Goal: Understand process/instructions

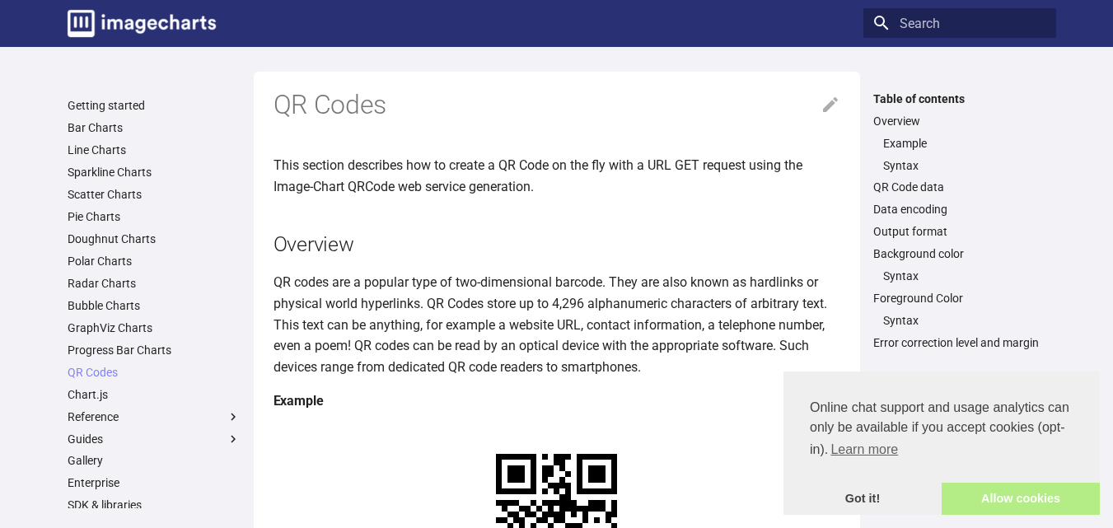
click at [1016, 488] on link "Allow cookies" at bounding box center [1020, 499] width 158 height 33
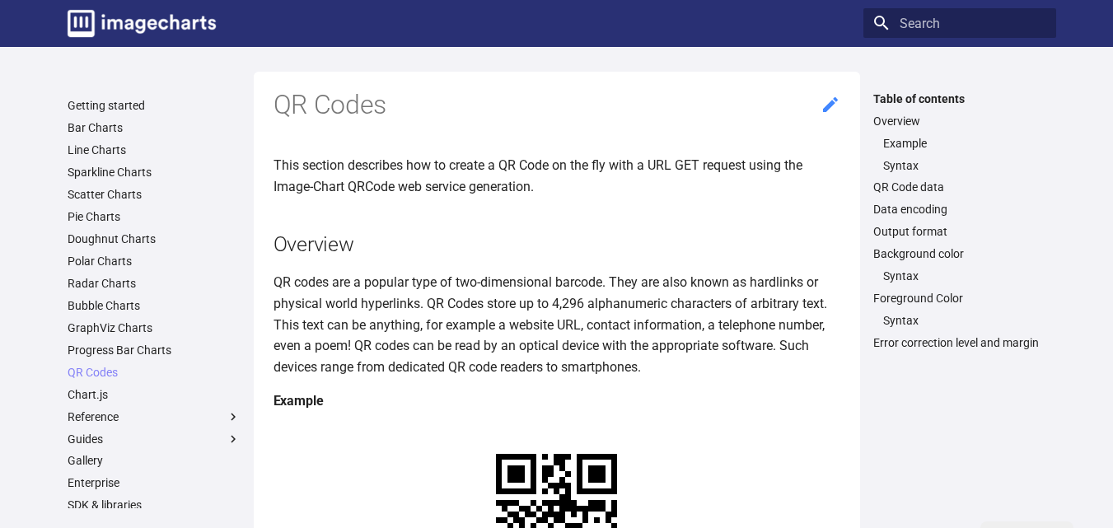
click at [828, 99] on icon at bounding box center [830, 105] width 20 height 20
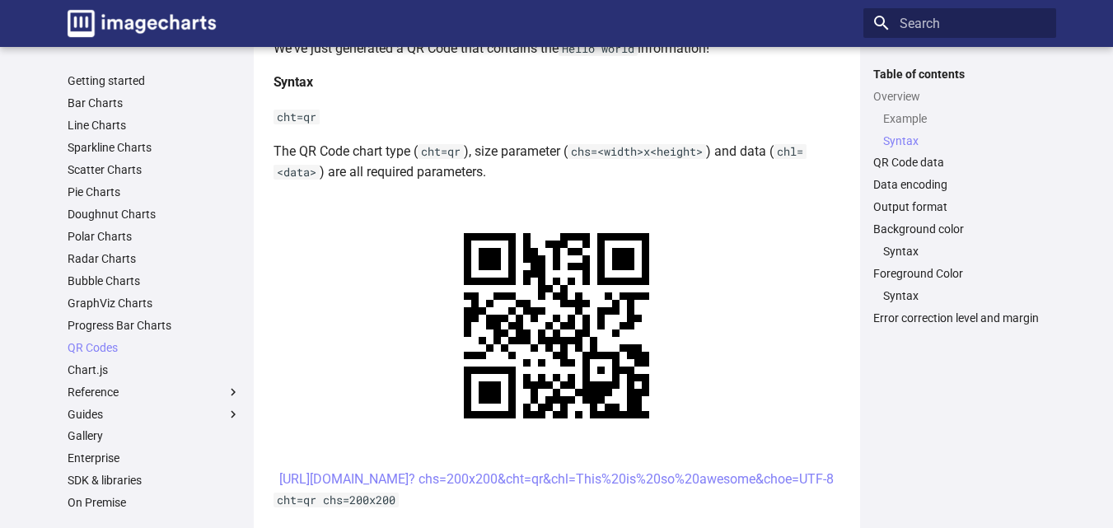
scroll to position [412, 0]
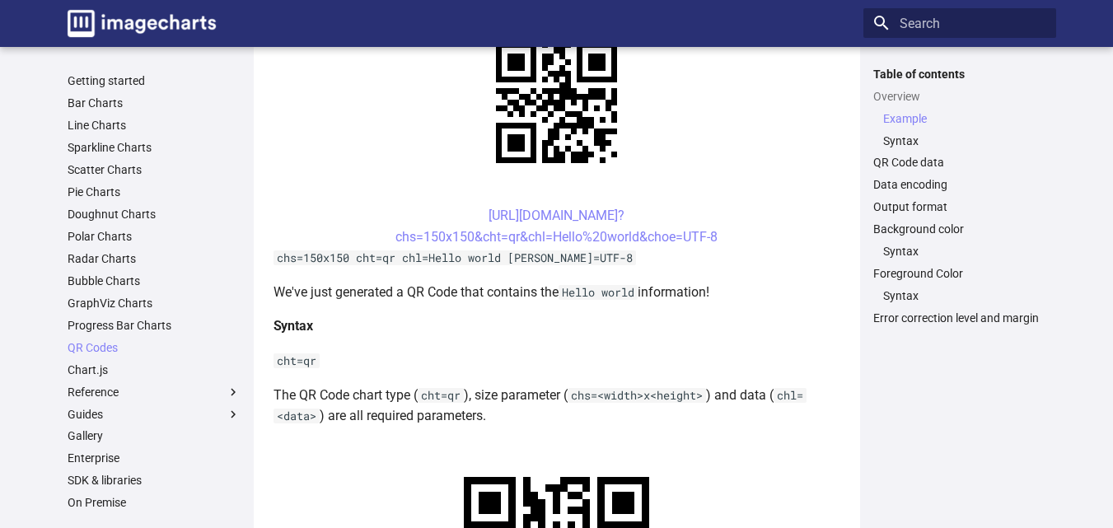
click at [451, 264] on code "chs=150x150 cht=qr chl=Hello world [PERSON_NAME]=UTF-8" at bounding box center [454, 257] width 362 height 15
click at [465, 261] on code "chs=150x150 cht=qr chl=Hello world [PERSON_NAME]=UTF-8" at bounding box center [454, 257] width 362 height 15
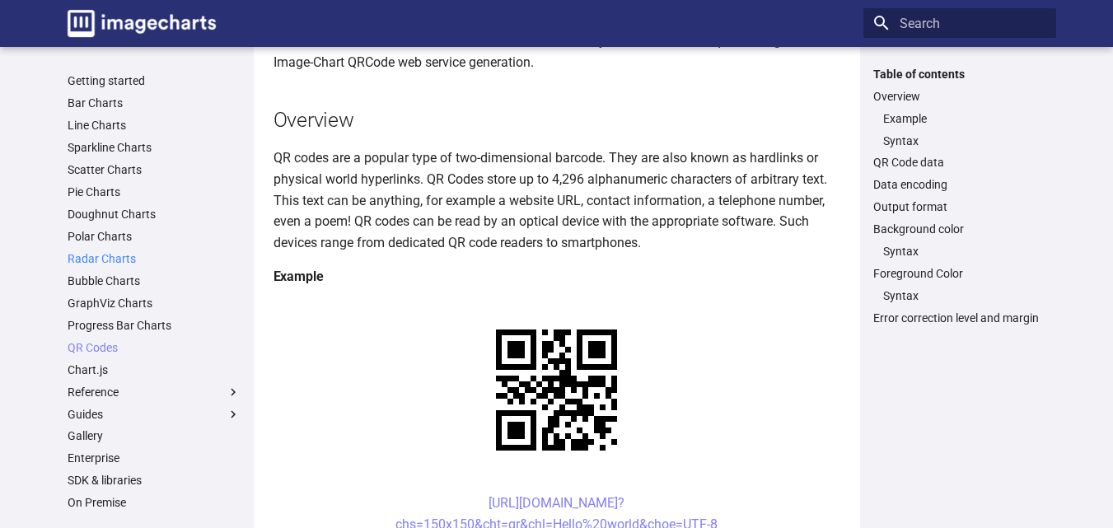
scroll to position [0, 0]
